Goal: Communication & Community: Answer question/provide support

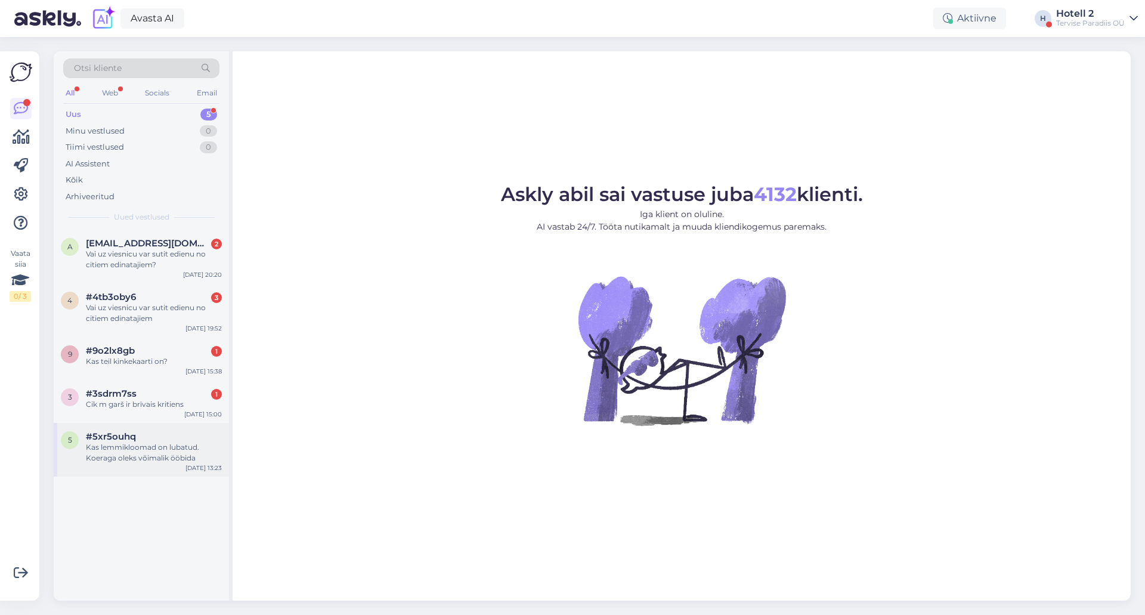
click at [181, 444] on div "Kas lemmikloomad on lubatud. Koeraga oleks võimalik ööbida" at bounding box center [154, 452] width 136 height 21
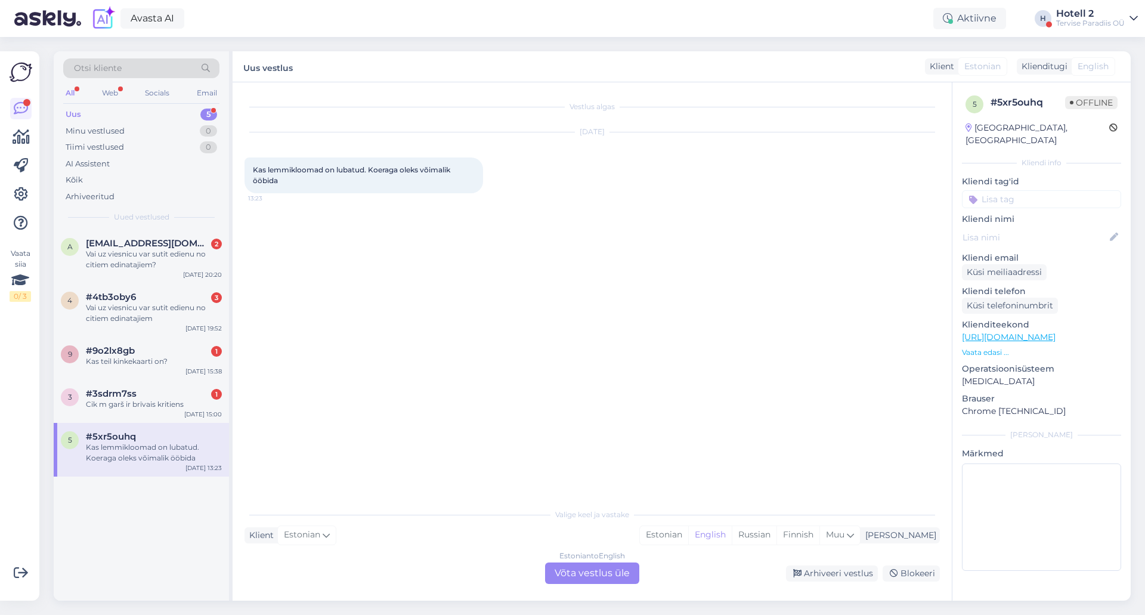
click at [569, 573] on div "Estonian to English Võta vestlus üle" at bounding box center [592, 573] width 94 height 21
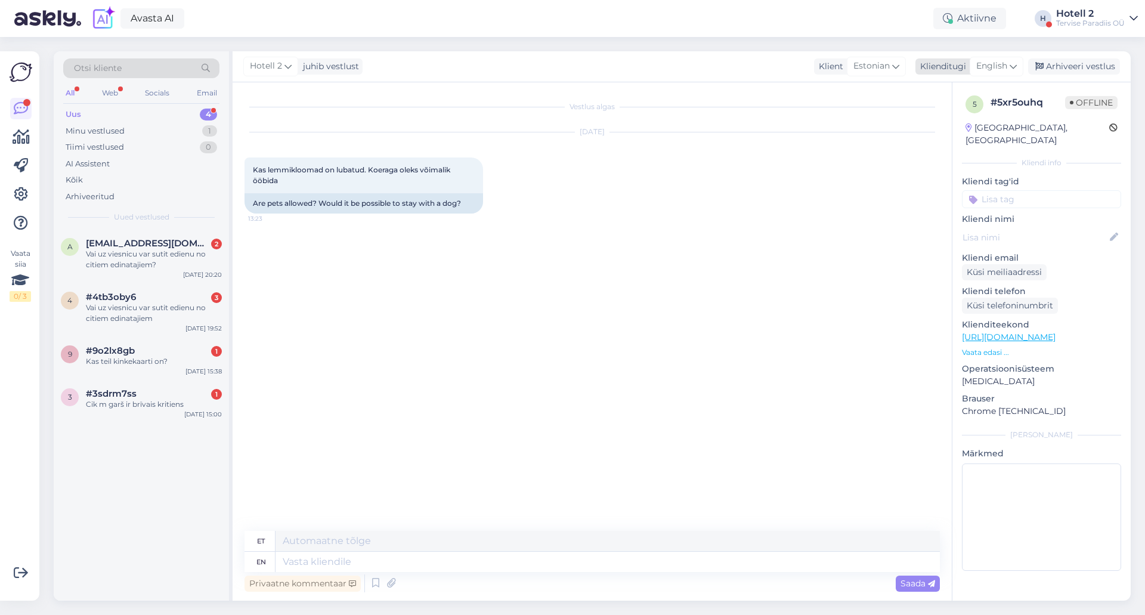
click at [996, 62] on span "English" at bounding box center [992, 66] width 31 height 13
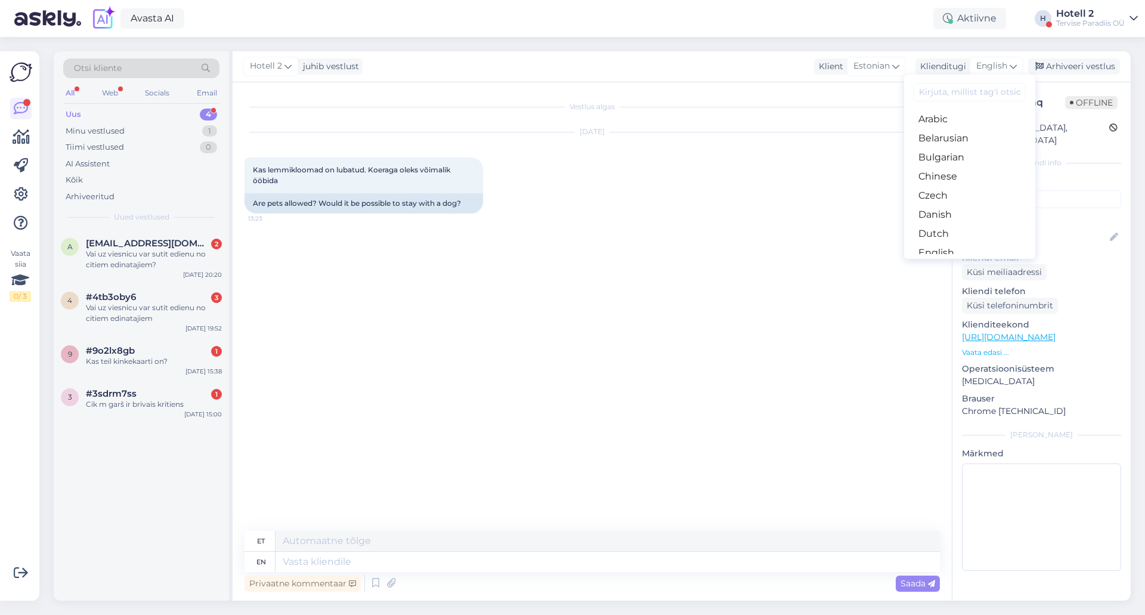
type input "w"
type input "es"
click at [940, 135] on link "Estonian" at bounding box center [969, 138] width 131 height 19
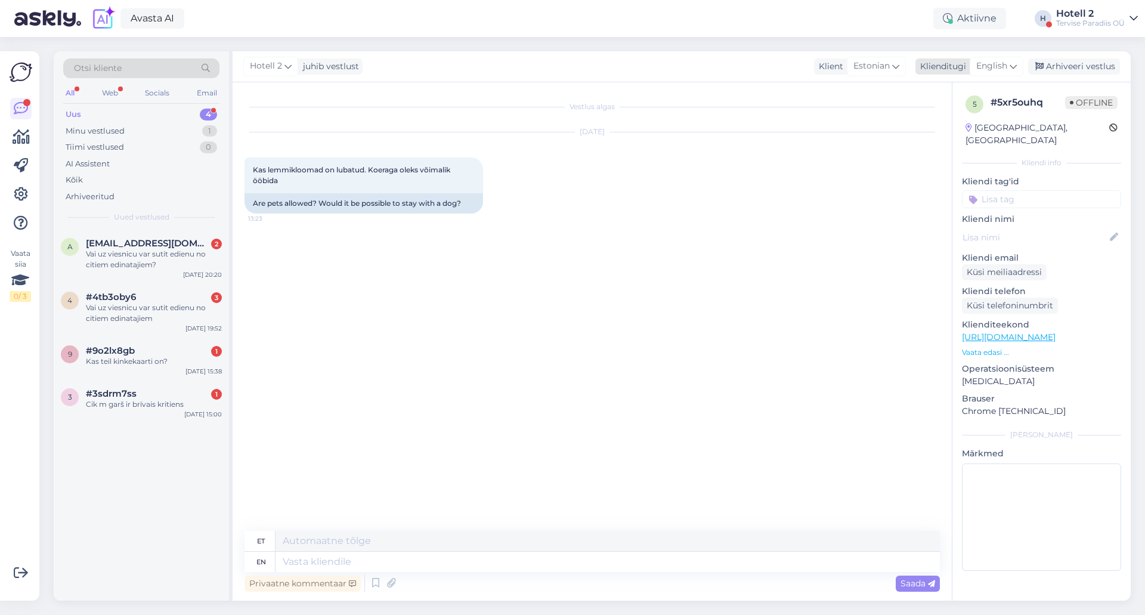
click at [1000, 67] on span "English" at bounding box center [992, 66] width 31 height 13
click at [941, 137] on link "Estonian" at bounding box center [969, 138] width 131 height 19
click at [333, 571] on textarea at bounding box center [593, 559] width 696 height 25
type textarea "Tere! Kahjuks meie hotellis pole loomad lubatud."
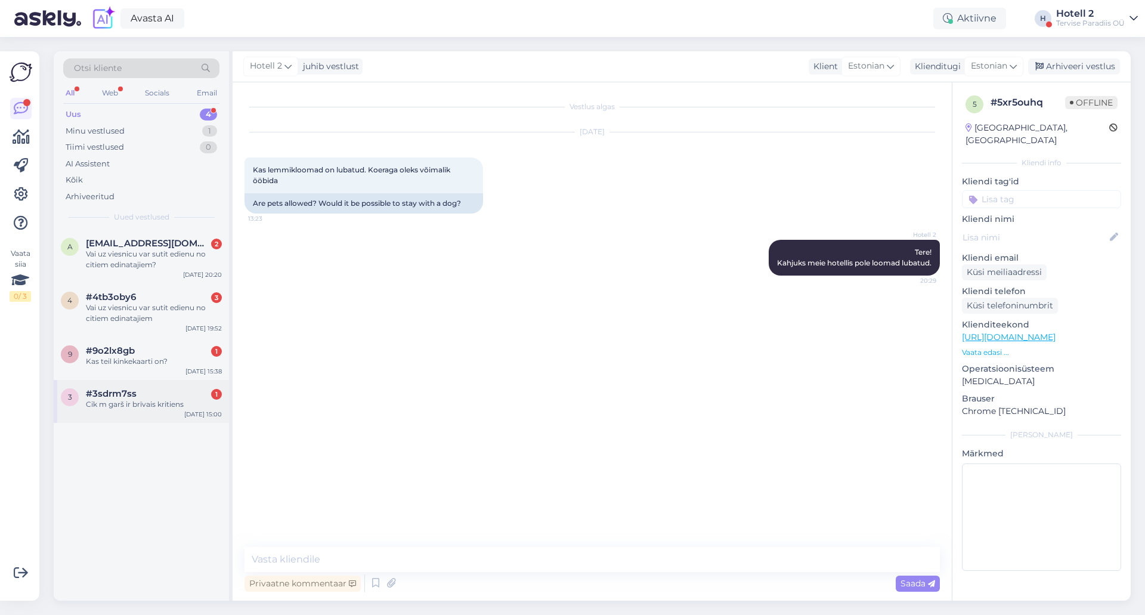
click at [122, 391] on span "#3sdrm7ss" at bounding box center [111, 393] width 51 height 11
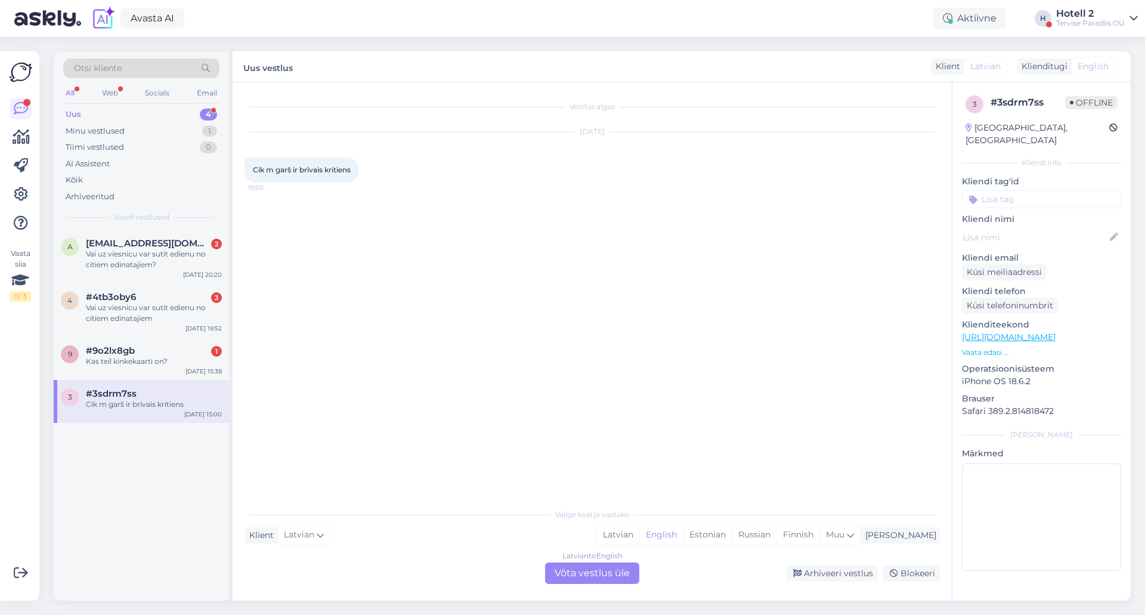
click at [558, 571] on div "Latvian to English Võta vestlus üle" at bounding box center [592, 573] width 94 height 21
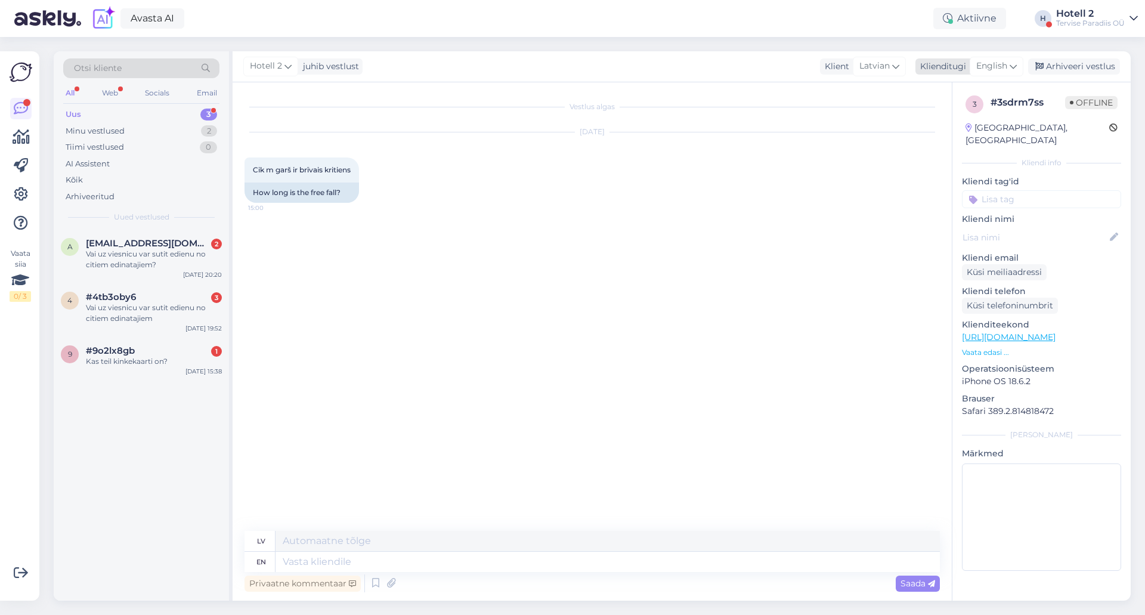
click at [1012, 63] on icon at bounding box center [1013, 66] width 7 height 13
click at [937, 132] on link "Estonian" at bounding box center [969, 138] width 131 height 19
click at [318, 558] on textarea at bounding box center [608, 562] width 665 height 20
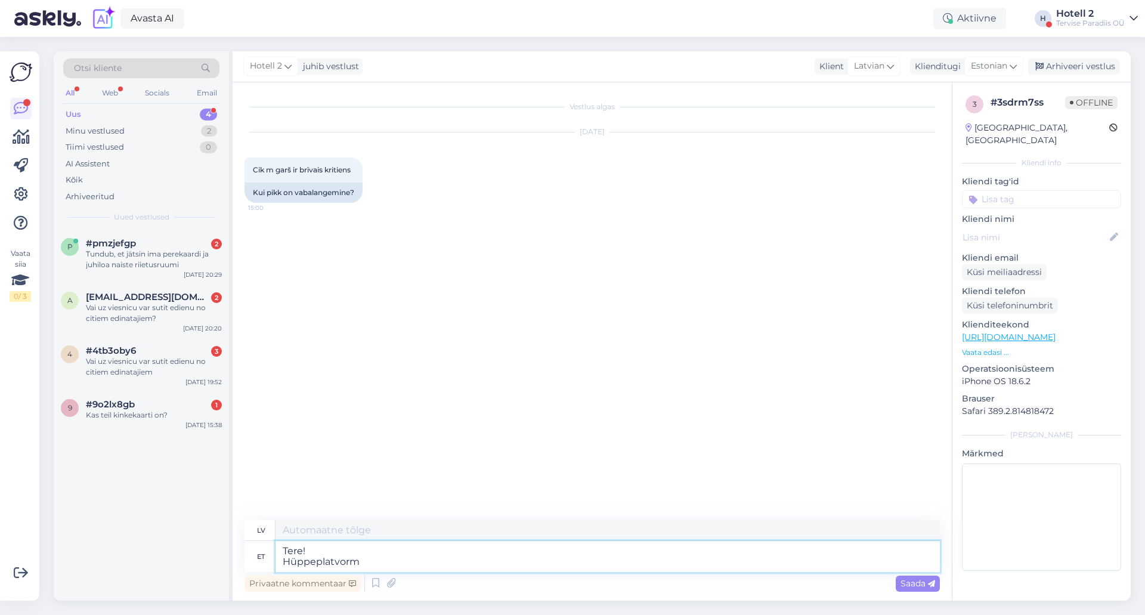
type textarea "Tere! Hüppeplatvorm"
type textarea "Sveiki! Lēkšanas platforma"
type textarea "Tere! Hüppeplatvorm on"
type textarea "Sveiki! Lēkšanas platforma ir"
type textarea "Tere! Hüppeplatvorm on neli m"
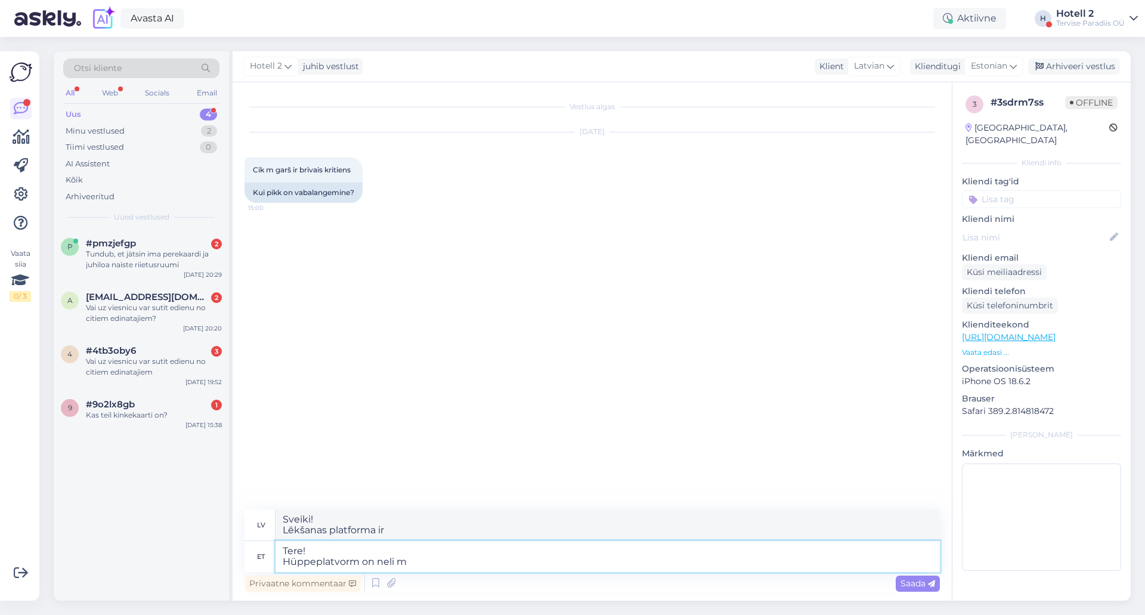
type textarea "Sveiki! Ir četras lēkšanas platformas."
type textarea "Tere! Hüppeplatvorm on neli meetrit."
type textarea "Sveiki! Niršanas platforma ir četrus metrus augsta."
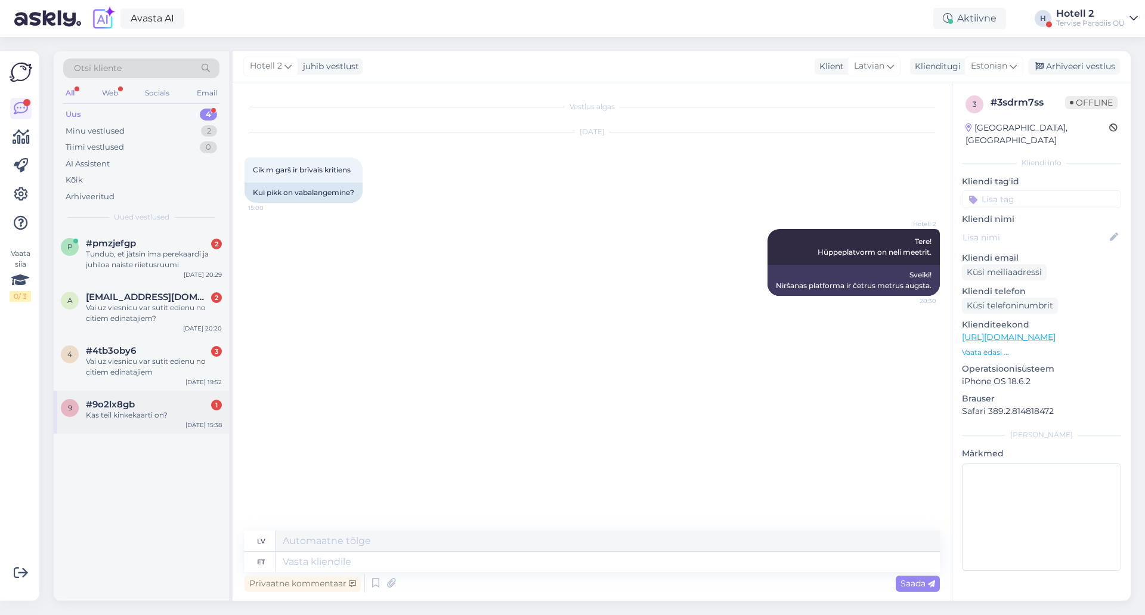
click at [169, 401] on div "#9o2lx8gb 1" at bounding box center [154, 404] width 136 height 11
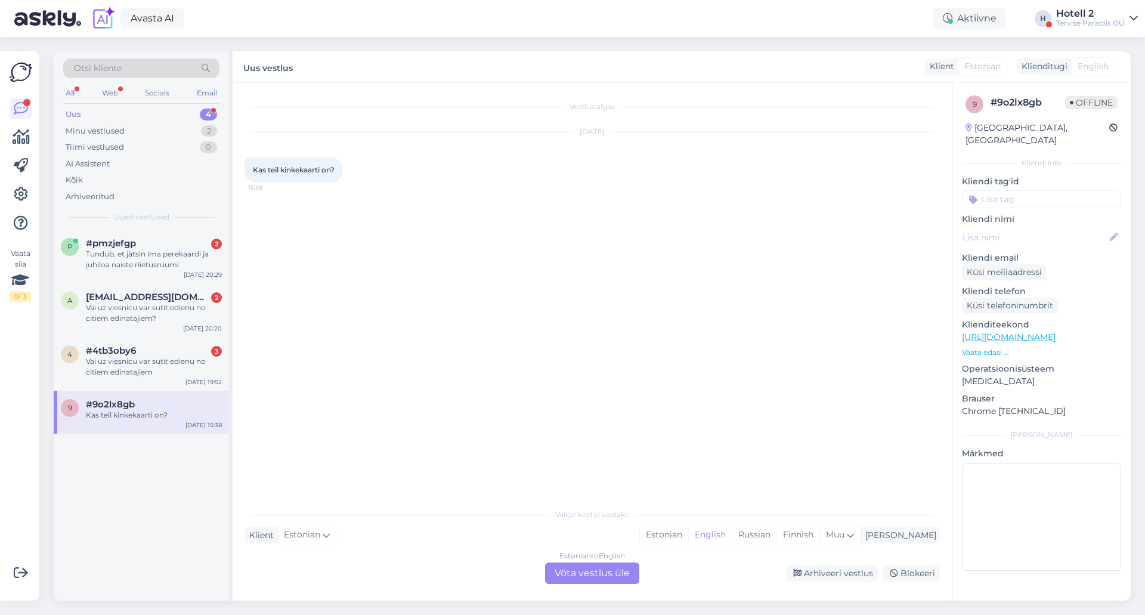
click at [564, 572] on div "Estonian to English Võta vestlus üle" at bounding box center [592, 573] width 94 height 21
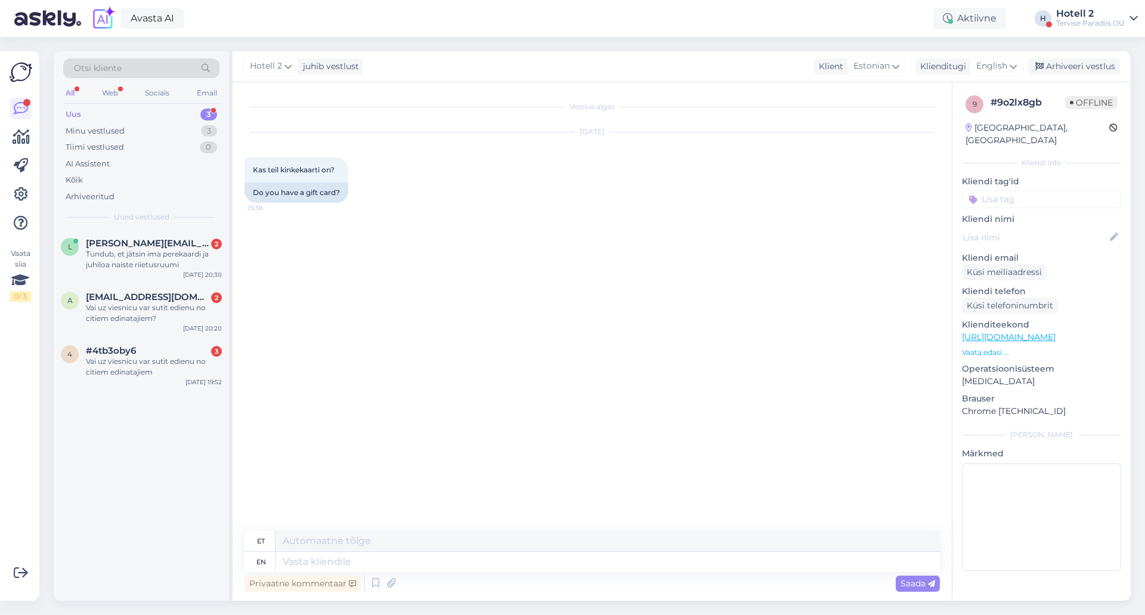
click at [472, 551] on div "et" at bounding box center [593, 541] width 696 height 21
click at [1005, 64] on span "English" at bounding box center [992, 66] width 31 height 13
click at [959, 135] on link "Estonian" at bounding box center [969, 138] width 131 height 19
click at [328, 552] on textarea at bounding box center [593, 559] width 696 height 25
paste textarea "[URL][DOMAIN_NAME]"
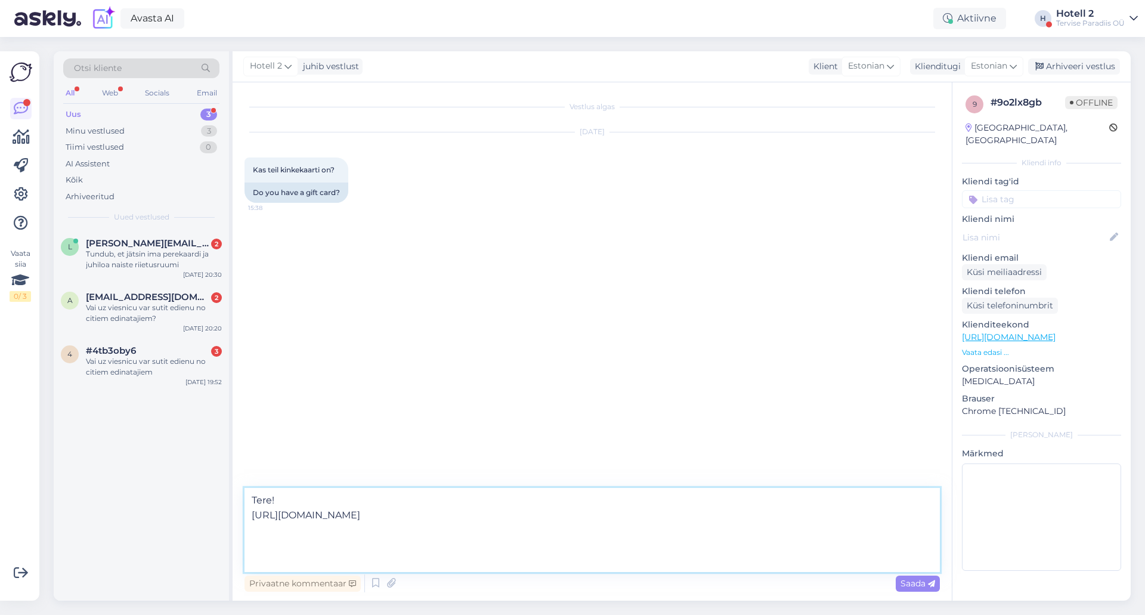
click at [250, 511] on textarea "Tere! [URL][DOMAIN_NAME]" at bounding box center [593, 530] width 696 height 84
type textarea "Tere! Siin on link kus saate kinkekaarti teha. [URL][DOMAIN_NAME]"
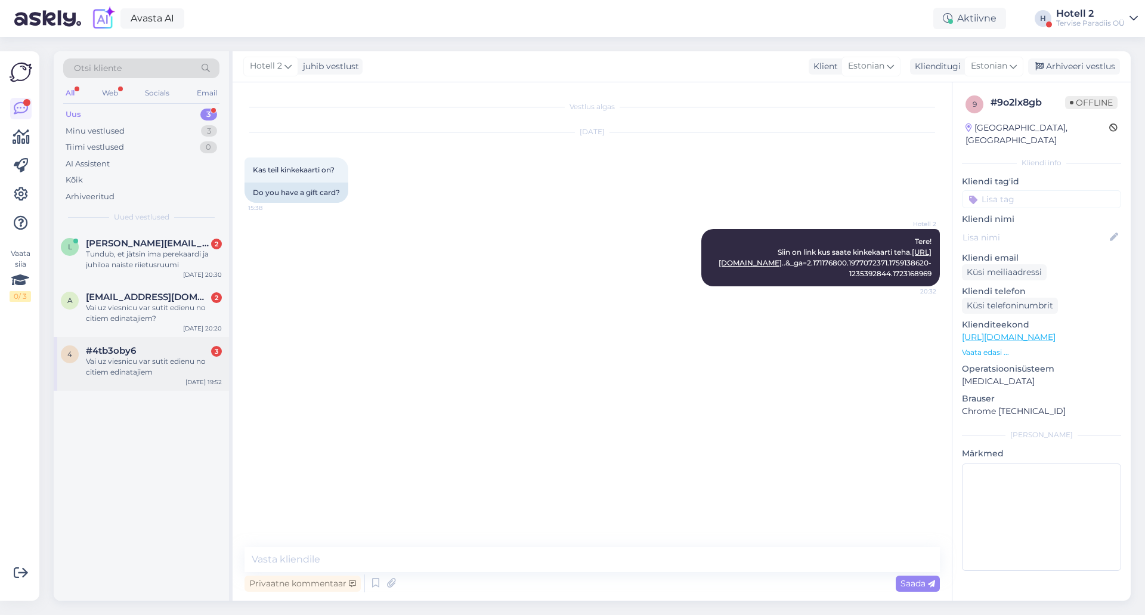
click at [165, 365] on div "Vai uz viesnicu var sutit edienu no citiem edinatajiem" at bounding box center [154, 366] width 136 height 21
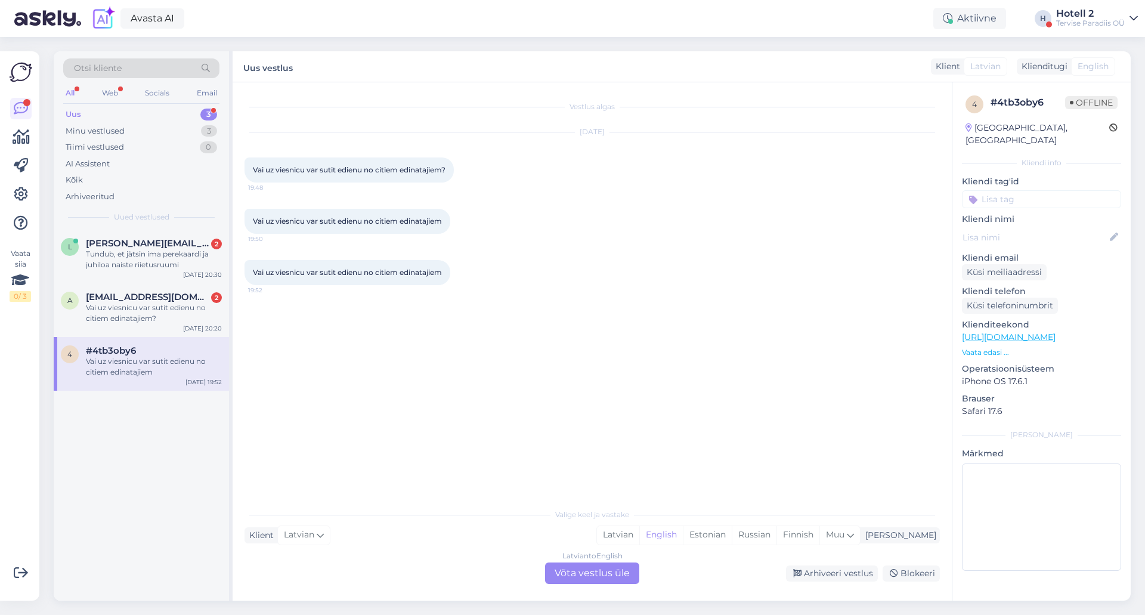
click at [579, 567] on div "Latvian to English Võta vestlus üle" at bounding box center [592, 573] width 94 height 21
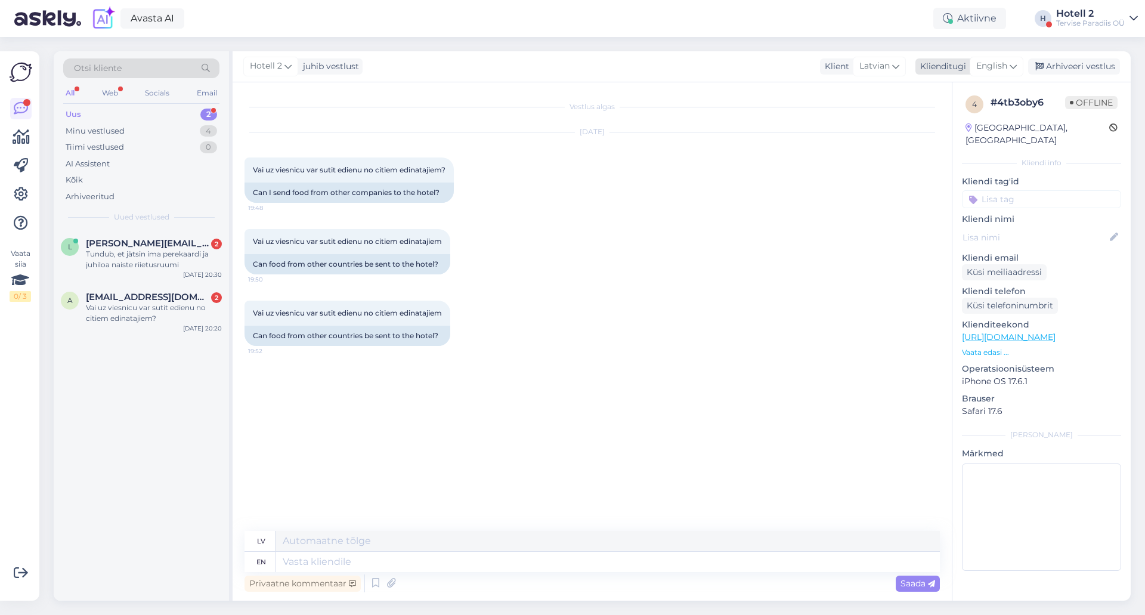
click at [997, 62] on span "English" at bounding box center [992, 66] width 31 height 13
click at [934, 133] on link "Estonian" at bounding box center [969, 138] width 131 height 19
click at [324, 561] on textarea at bounding box center [608, 562] width 665 height 20
type textarea "Tere!"
type textarea "Sveiki!"
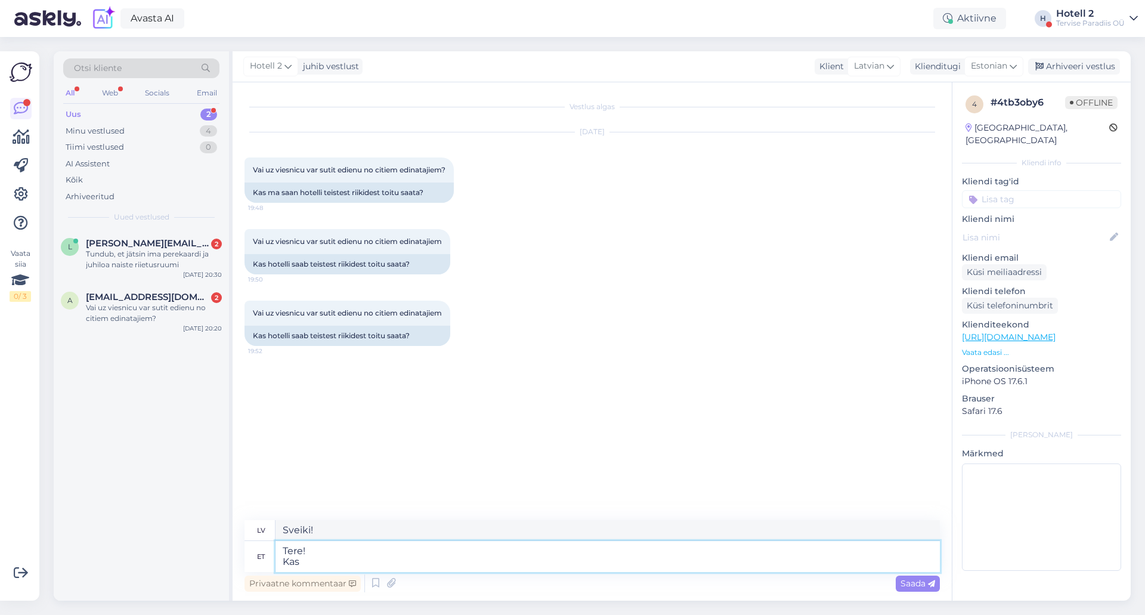
type textarea "Tere! Kas"
type textarea "Sveiki! ir"
type textarea "Tere! Kas saaksi"
type textarea "Sveiki! Vai es varu dabūt?"
type textarea "Tere! Kas saaksite t"
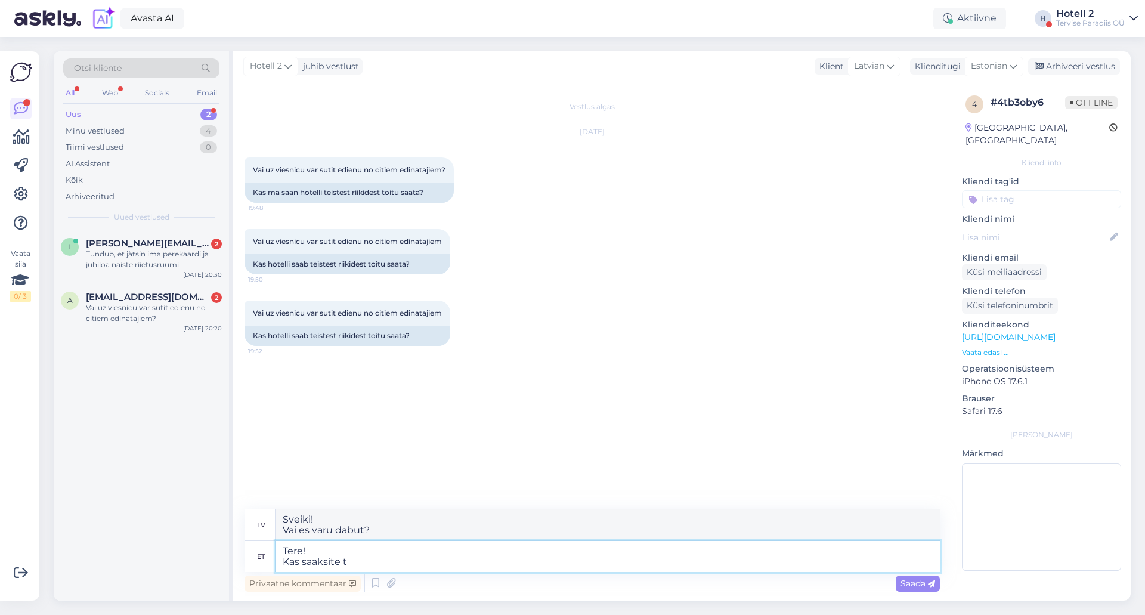
type textarea "Sveiki! jūs varētu"
type textarea "Tere! Kas saaksite täpsustada"
type textarea "Sveiki! Vai varētu, lūdzu, paskaidrot?"
type textarea "Tere! Kas saaksite täpsustada, mismõttes"
type textarea "Sveiki! Vai varētu, lūdzu, paskaidrot, kādā nozīmē?"
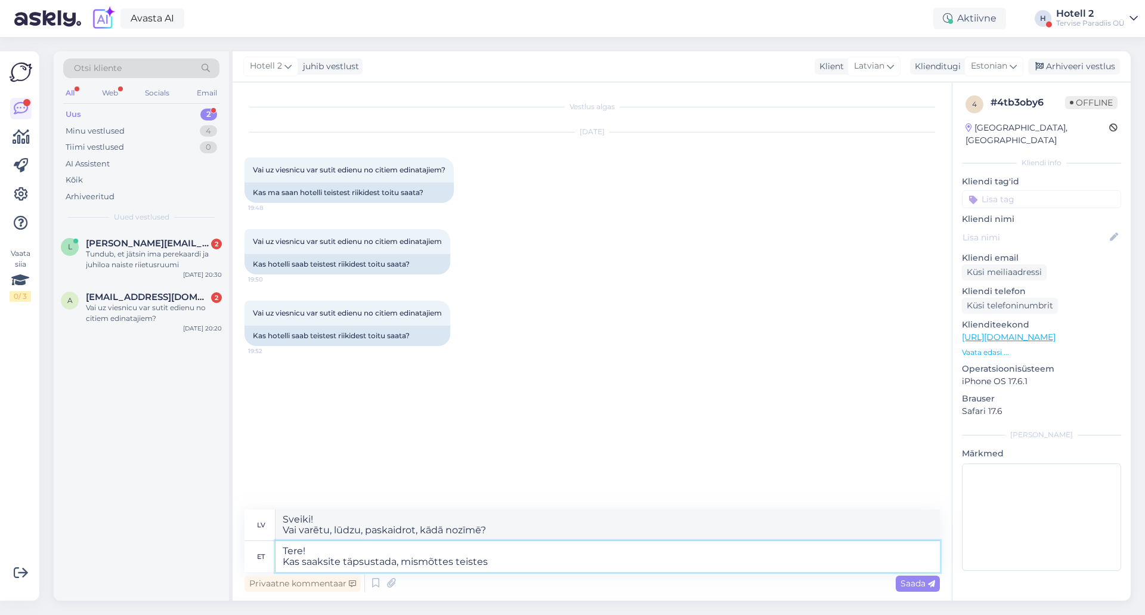
type textarea "Tere! Kas saaksite täpsustada, mismõttes teistest"
type textarea "Sveiki! Vai varētu, lūdzu, paskaidrot, kas vēl"
type textarea "Tere! Kas saaksite täpsustada, mismõttes teistest"
type textarea "Sveiki! Vai varētu, lūdzu, paskaidrot, [PERSON_NAME] no citiem?"
type textarea "Tere! Kas saaksite täpsustada, mismõttes teistest riikidest t"
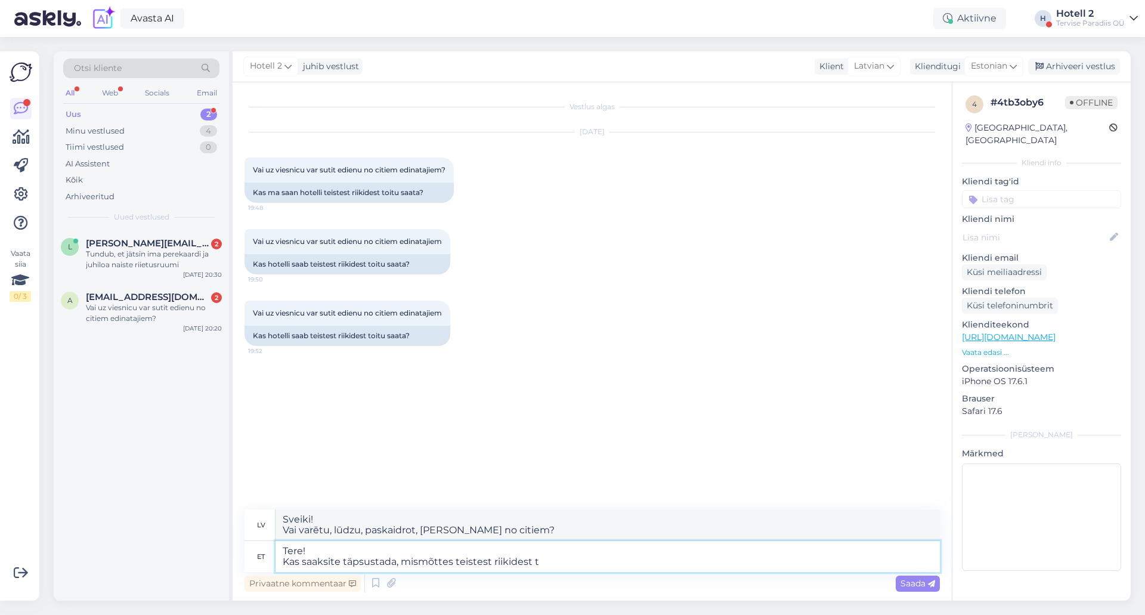
type textarea "Sveiki! Vai varētu, lūdzu, paskaidrot, ko jūs domājat ar citām valstīm?"
type textarea "Tere! Kas saaksite täpsustada, mismõttes teistest riikidest toitu"
type textarea "Sveiki! Vai varētu, lūdzu, paskaidrot, ko jūs domājat ar pārtiku no citām valst…"
type textarea "Tere! Kas saaksite täpsustada, mismõttes teistest riikidest toitu saata h"
type textarea "Sveiki! Vai varētu, lūdzu, paskaidrot, ko jūs domājat ar pārtikas sūtīšanu no c…"
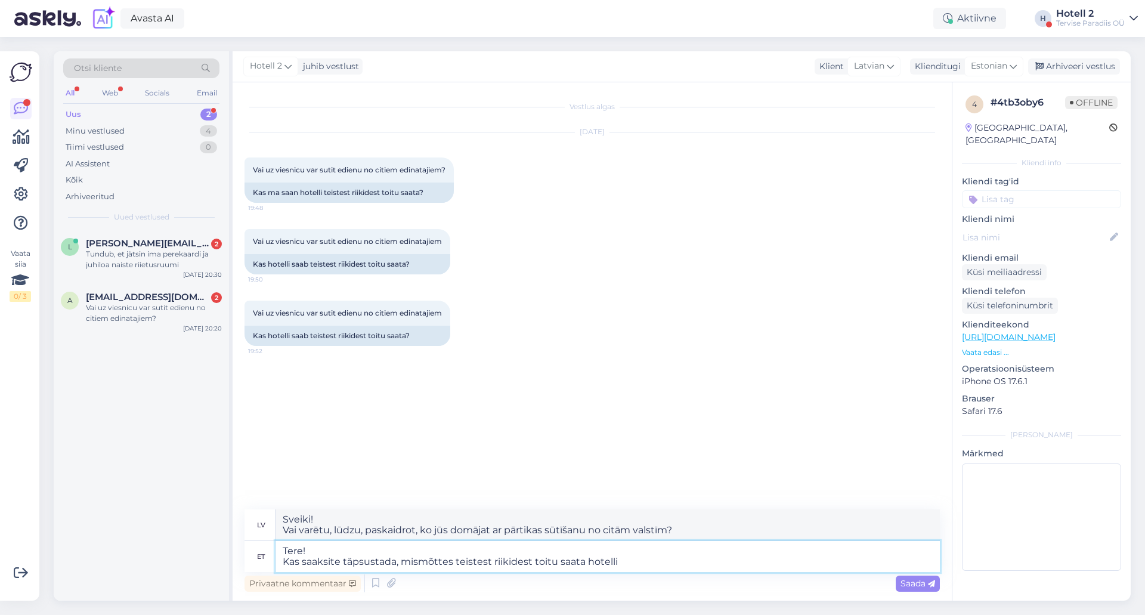
type textarea "Tere! Kas saaksite täpsustada, mismõttes teistest riikidest toitu saata hotelli?"
type textarea "Sveiki! Vai varētu paskaidrot, ko nozīmē sūtīt ēdienu no citām valstīm uz viesn…"
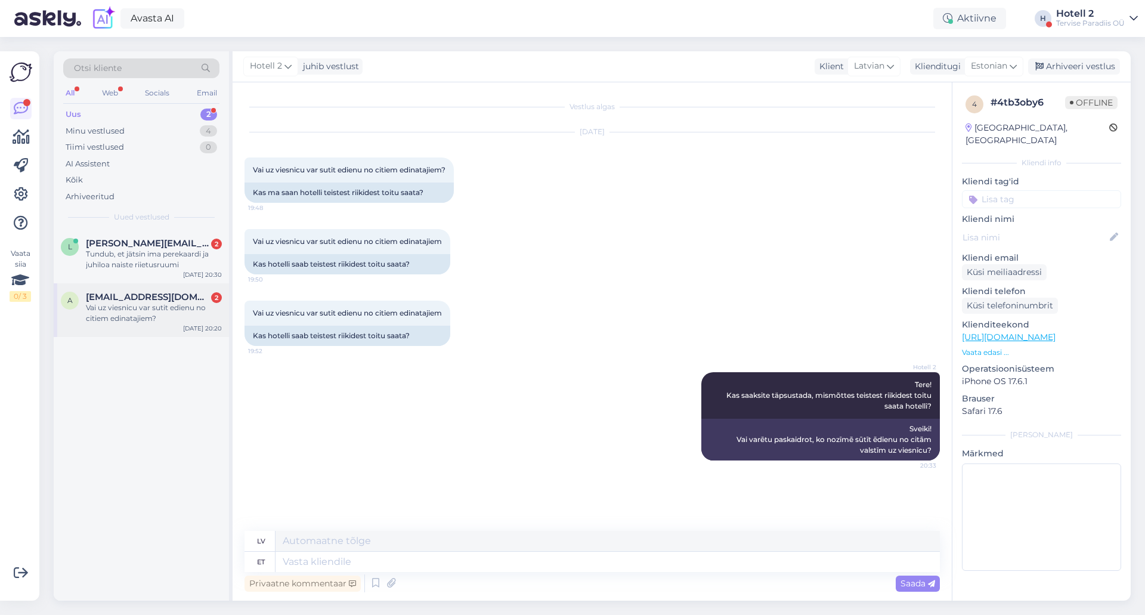
click at [171, 317] on div "Vai uz viesnicu var sutit edienu no citiem edinatajiem?" at bounding box center [154, 312] width 136 height 21
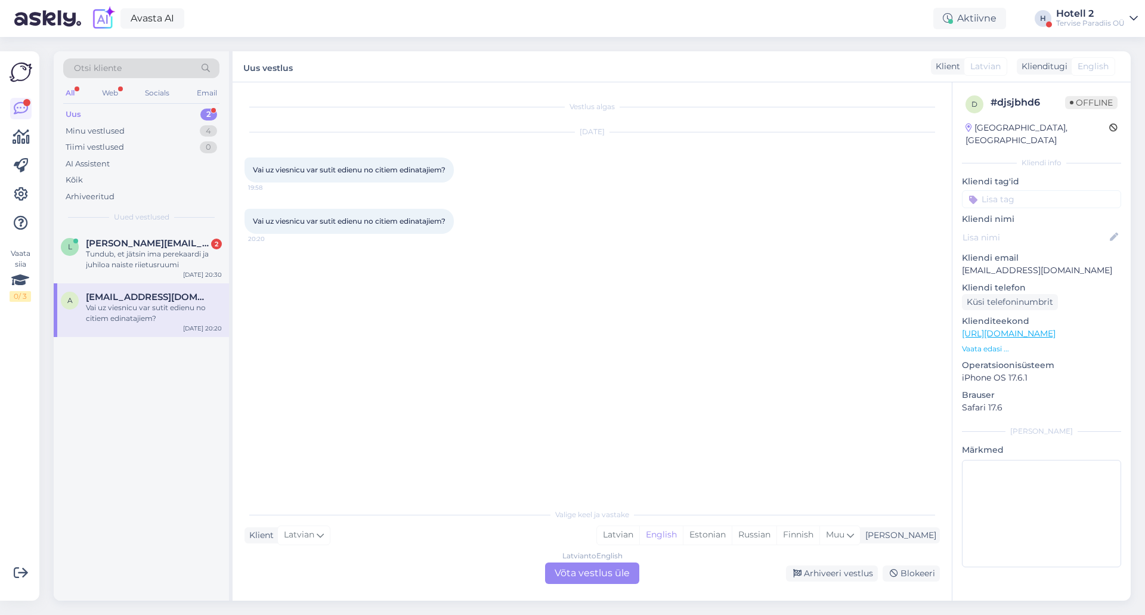
click at [580, 571] on div "Latvian to English Võta vestlus üle" at bounding box center [592, 573] width 94 height 21
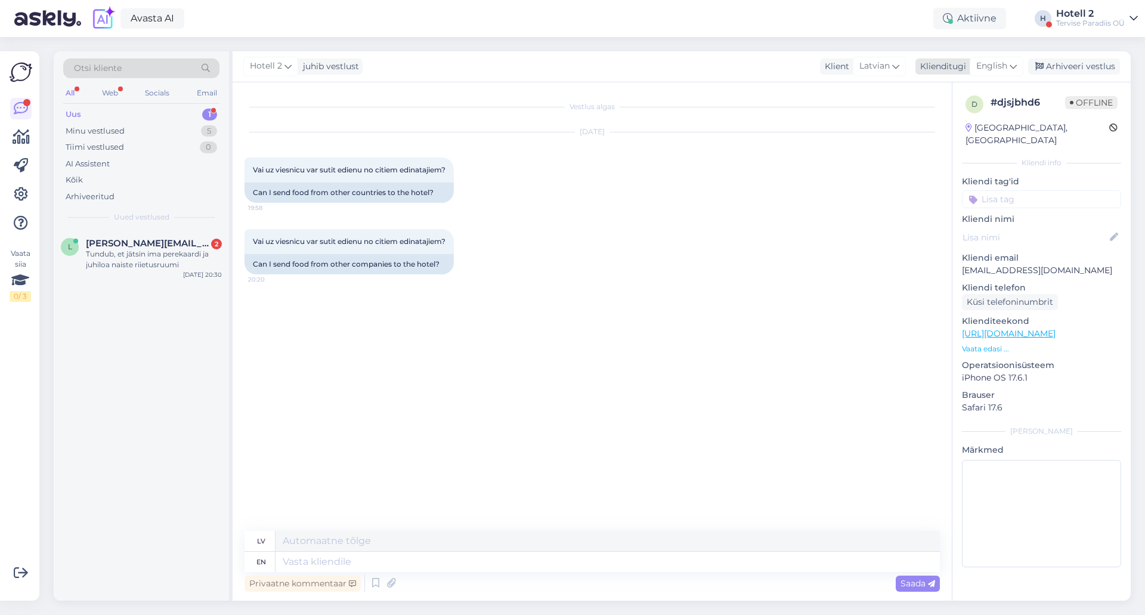
click at [993, 64] on span "English" at bounding box center [992, 66] width 31 height 13
click at [948, 141] on link "Estonian" at bounding box center [969, 138] width 131 height 19
click at [179, 263] on div "Tundub, et jätsin ima perekaardi ja juhiloa naiste riietusruumi" at bounding box center [154, 259] width 136 height 21
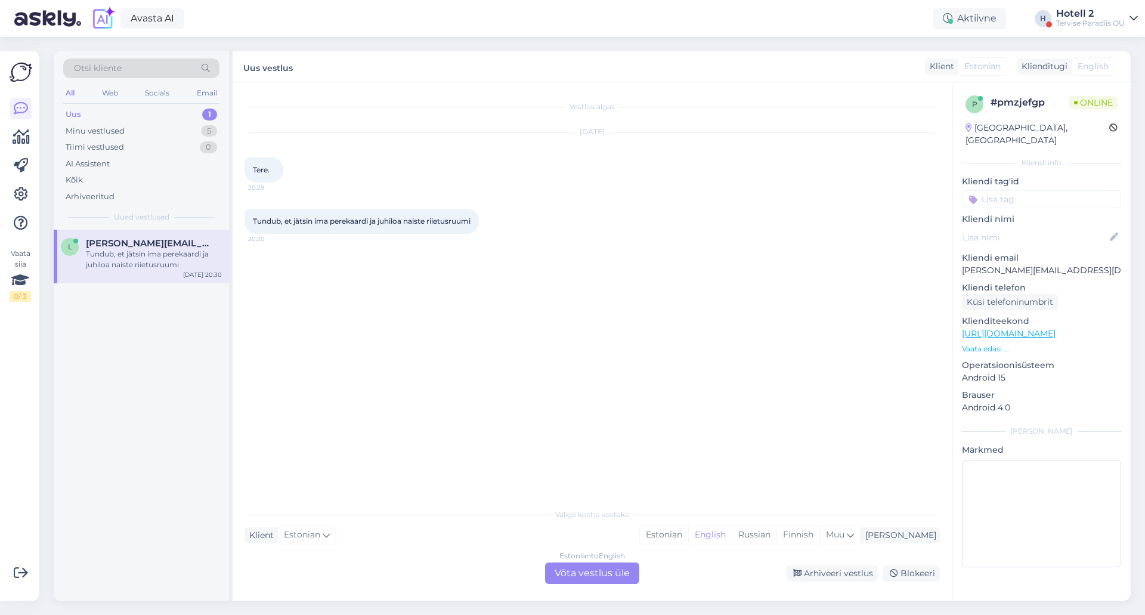
click at [577, 576] on div "Estonian to English Võta vestlus üle" at bounding box center [592, 573] width 94 height 21
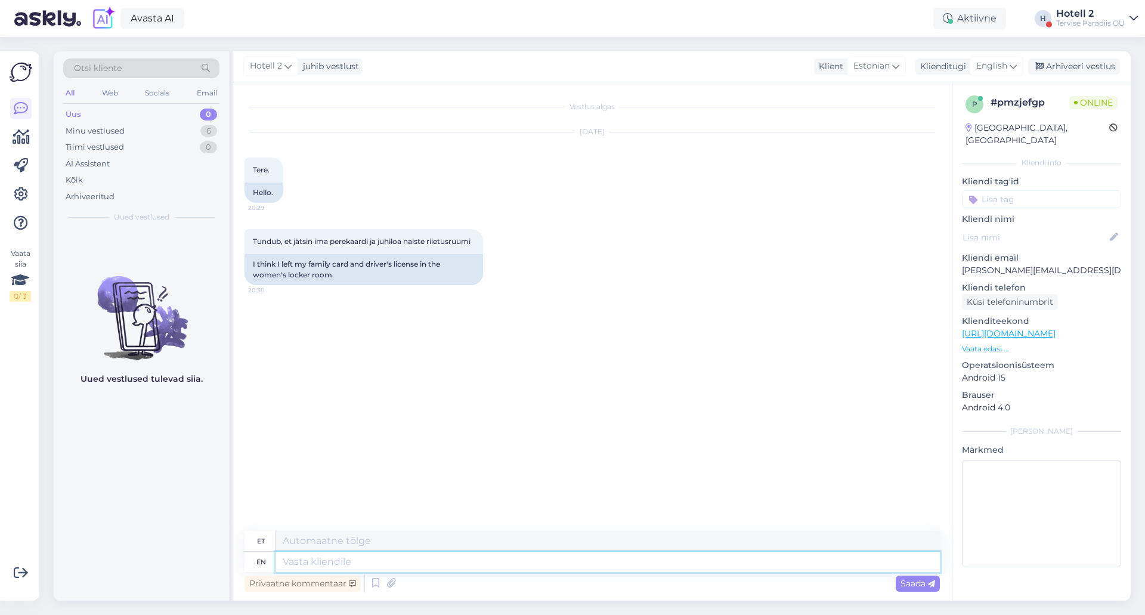
click at [532, 570] on textarea at bounding box center [608, 562] width 665 height 20
click at [1003, 66] on span "English" at bounding box center [992, 66] width 31 height 13
click at [958, 132] on link "Estonian" at bounding box center [969, 138] width 131 height 19
click at [436, 565] on textarea at bounding box center [593, 559] width 696 height 25
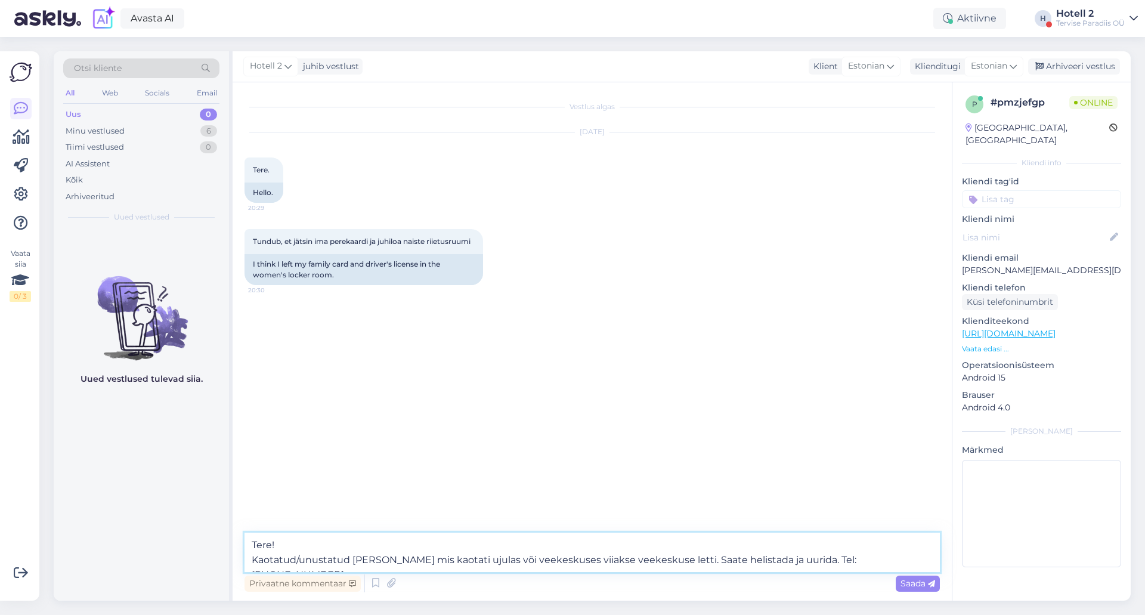
type textarea "Tere! Kaotatud/unustatud [PERSON_NAME] mis kaotati ujulas või veekeskuses viiak…"
